Goal: Information Seeking & Learning: Find specific page/section

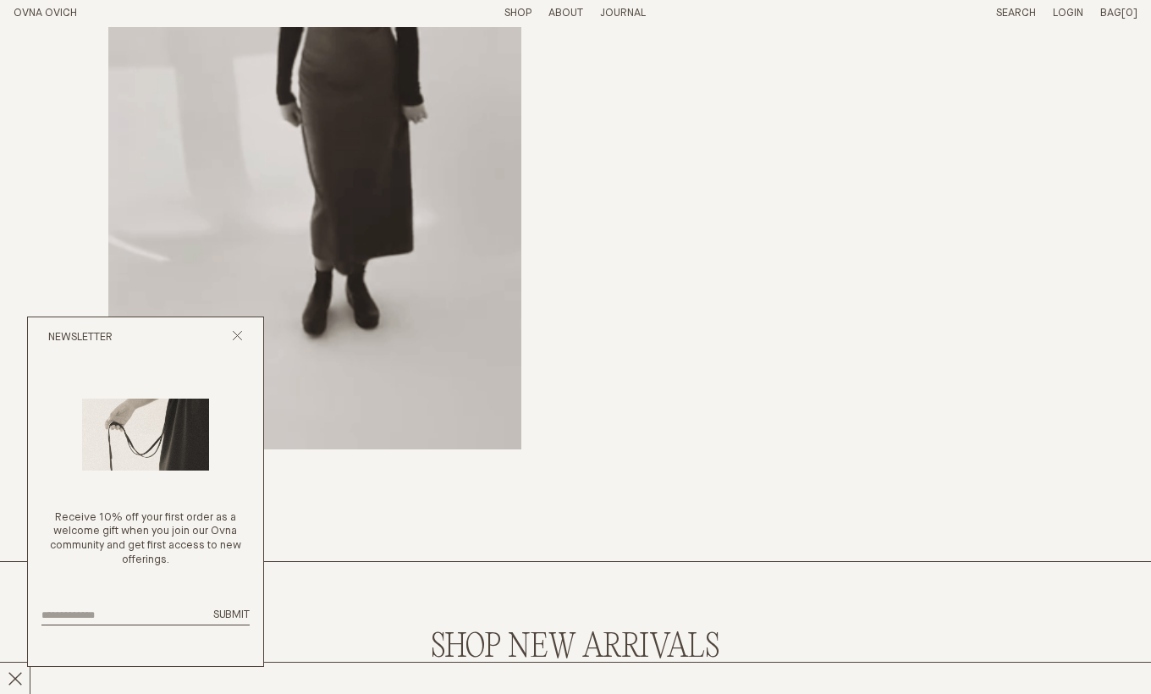
scroll to position [779, 0]
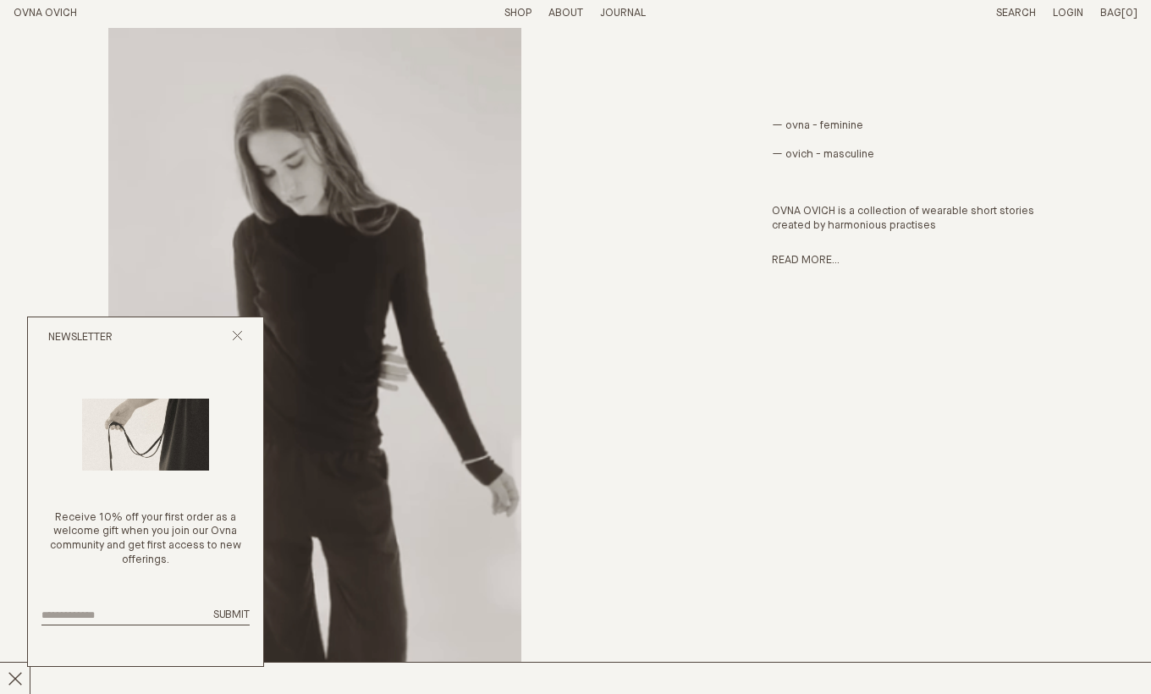
click at [659, 220] on div "— ovna - feminine — ovich - masculine OVNA OVICH is a collection of wearable sh…" at bounding box center [576, 394] width 1124 height 957
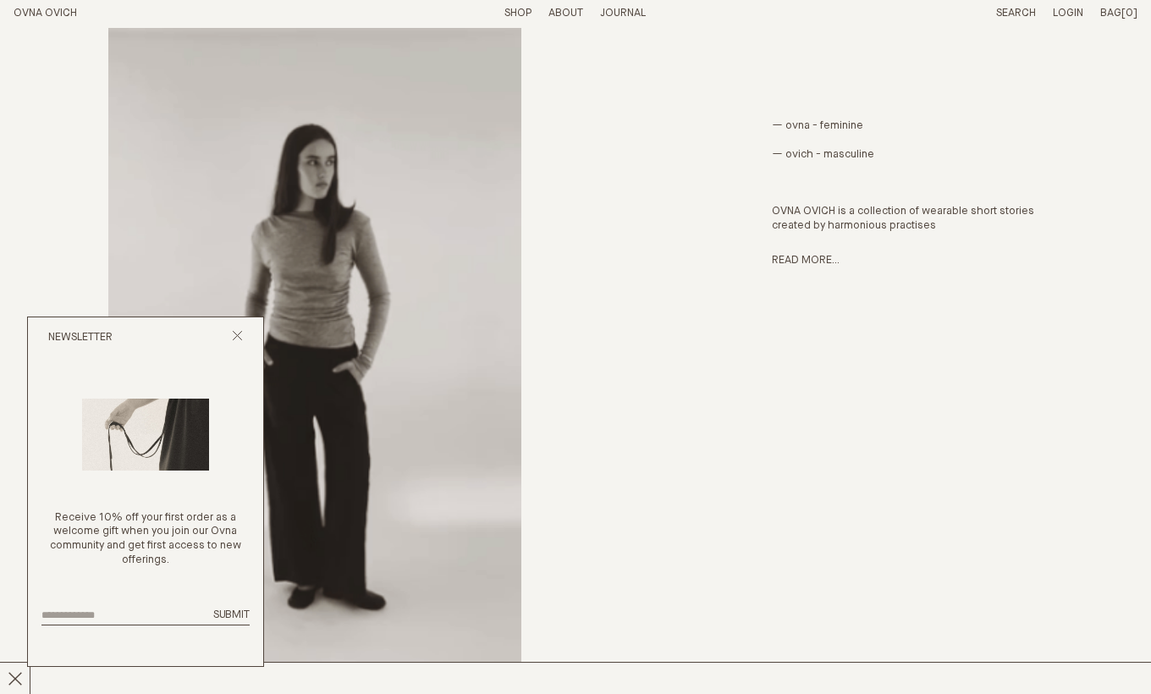
click at [524, 9] on link "Shop" at bounding box center [517, 13] width 27 height 11
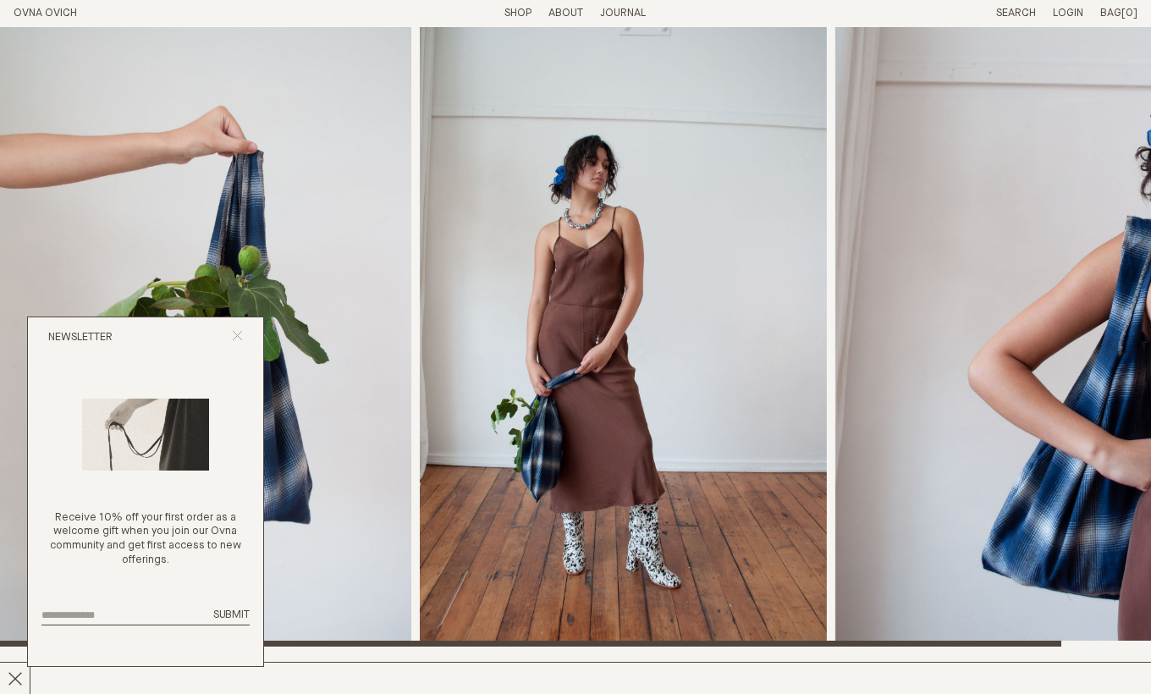
click at [241, 341] on icon "Close popup" at bounding box center [237, 335] width 11 height 11
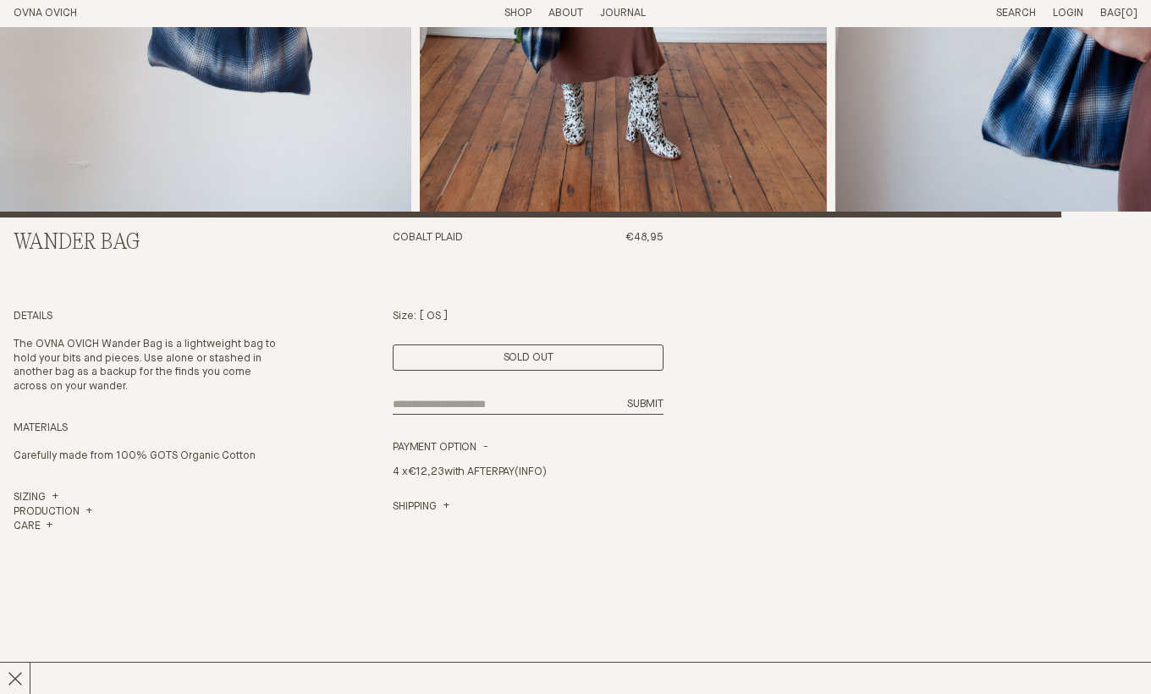
scroll to position [430, 0]
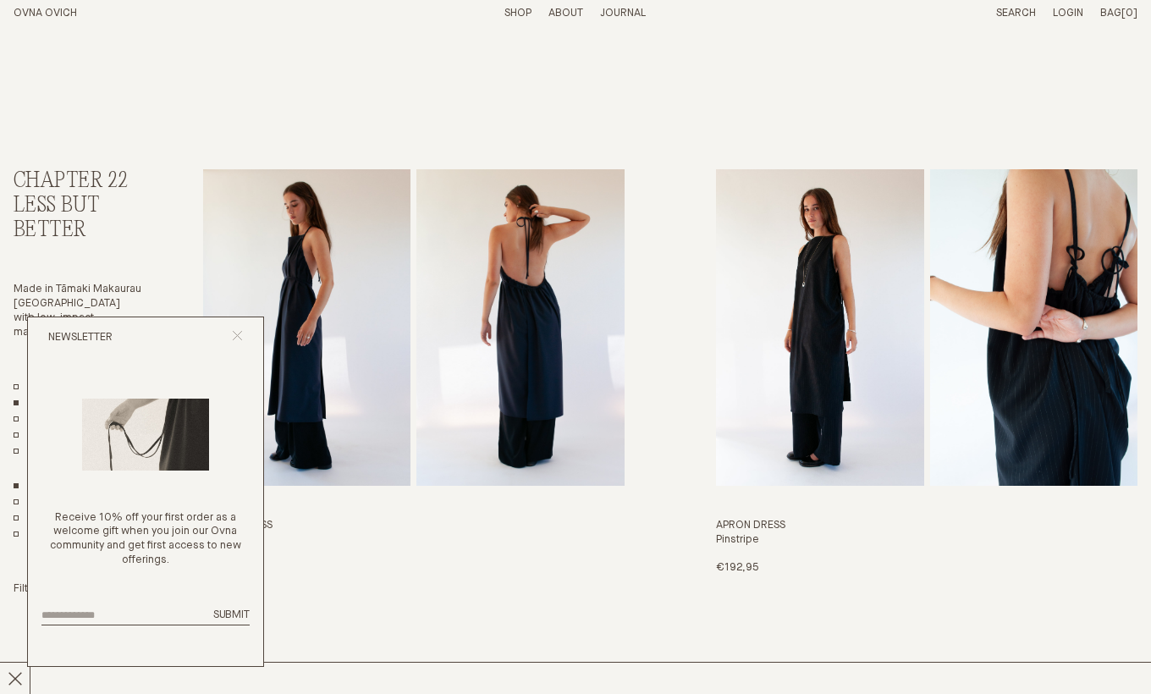
click at [234, 341] on icon "Close popup" at bounding box center [237, 335] width 11 height 11
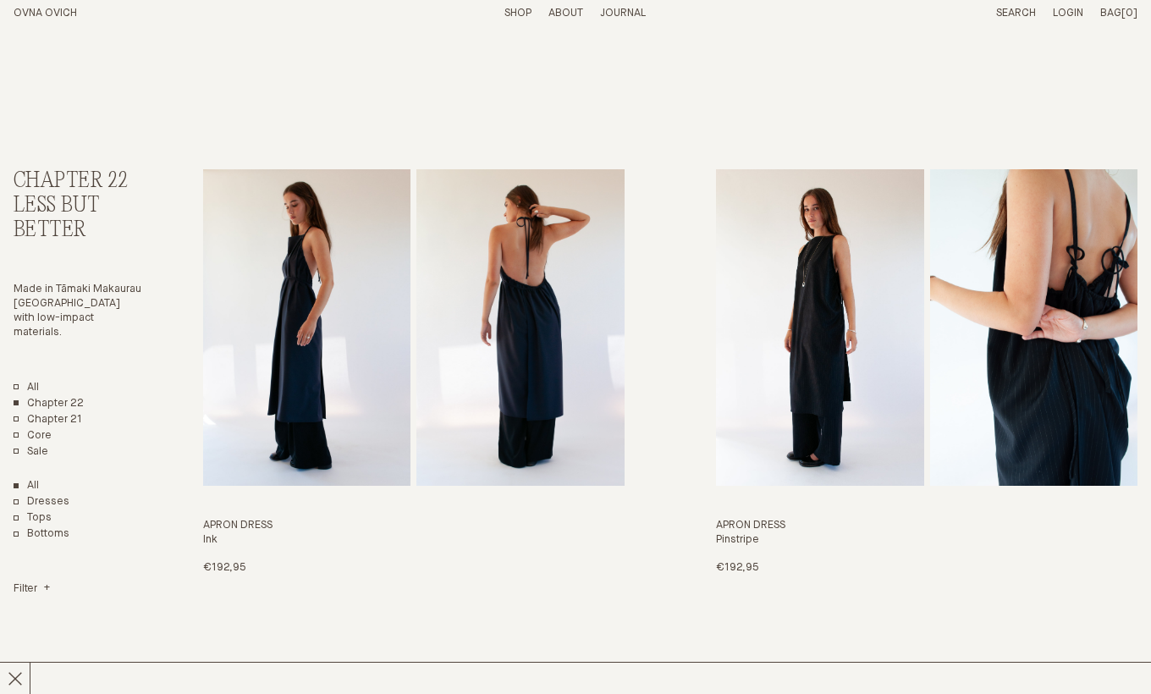
click at [1022, 15] on link "Search" at bounding box center [1016, 13] width 40 height 11
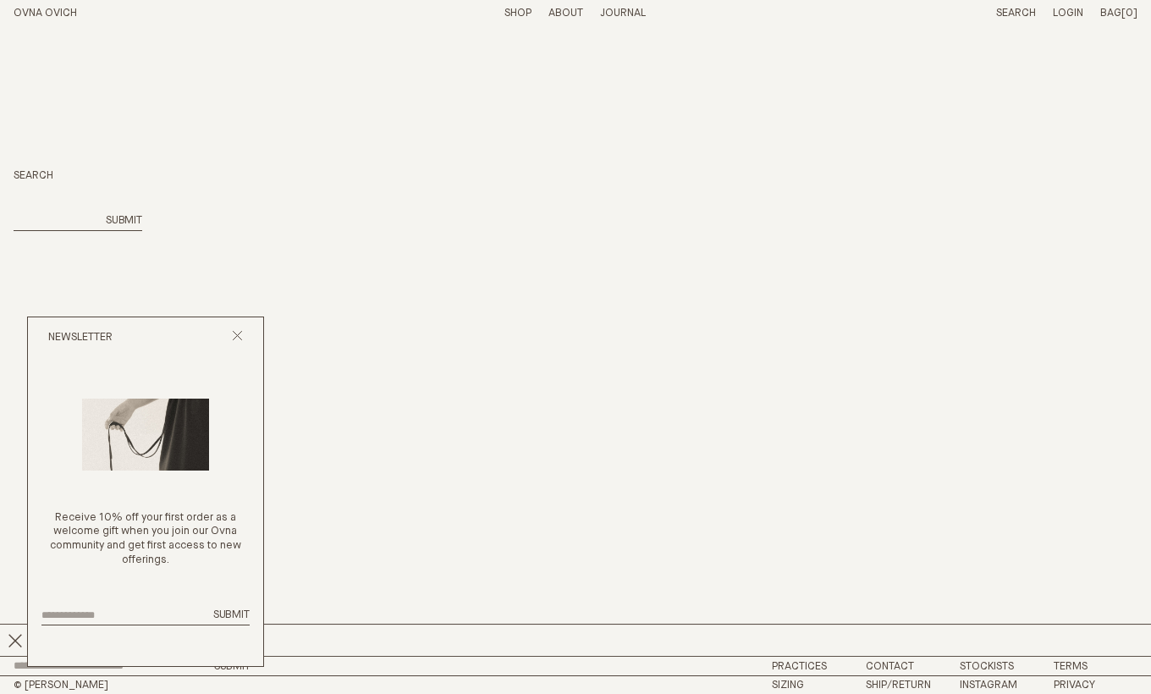
click at [60, 218] on input "search" at bounding box center [55, 221] width 82 height 14
type input "***"
click at [122, 220] on button "Submit" at bounding box center [124, 221] width 36 height 14
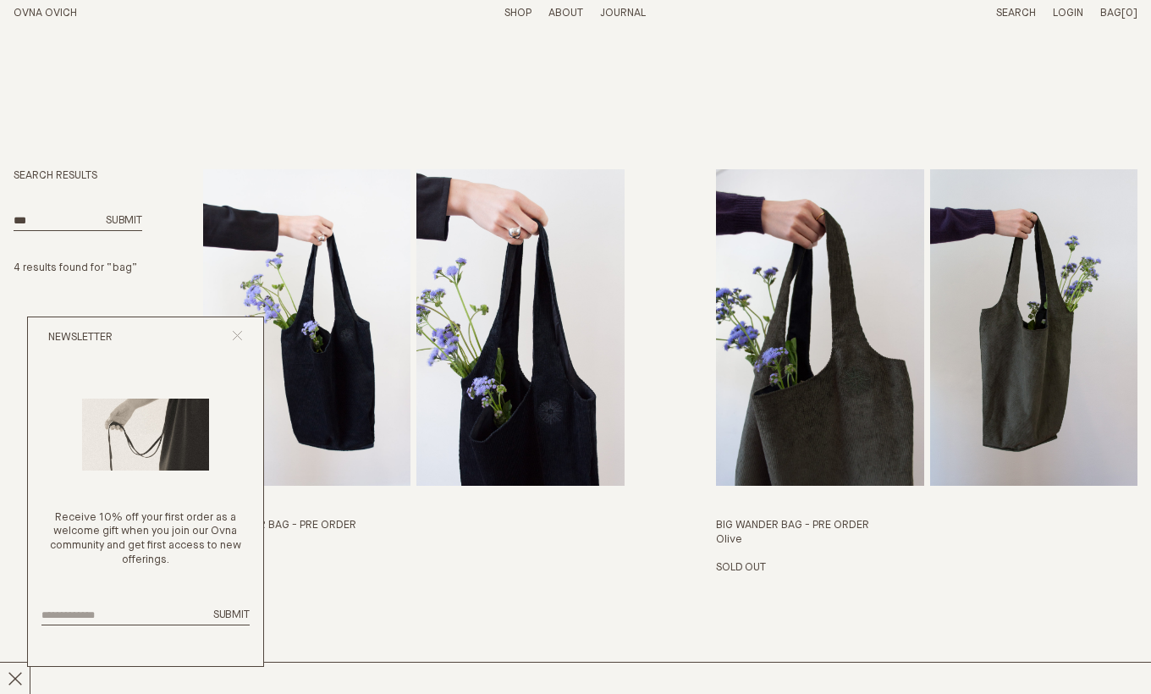
click at [237, 341] on icon "Close popup" at bounding box center [237, 335] width 11 height 11
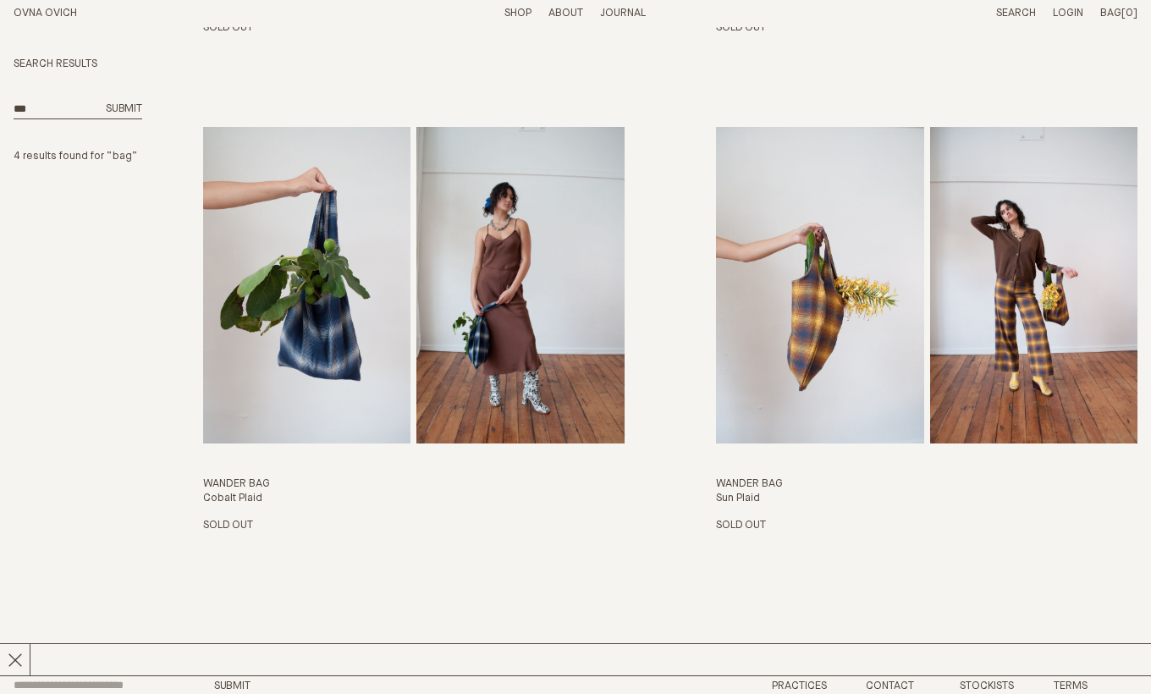
scroll to position [534, 0]
